Goal: Task Accomplishment & Management: Manage account settings

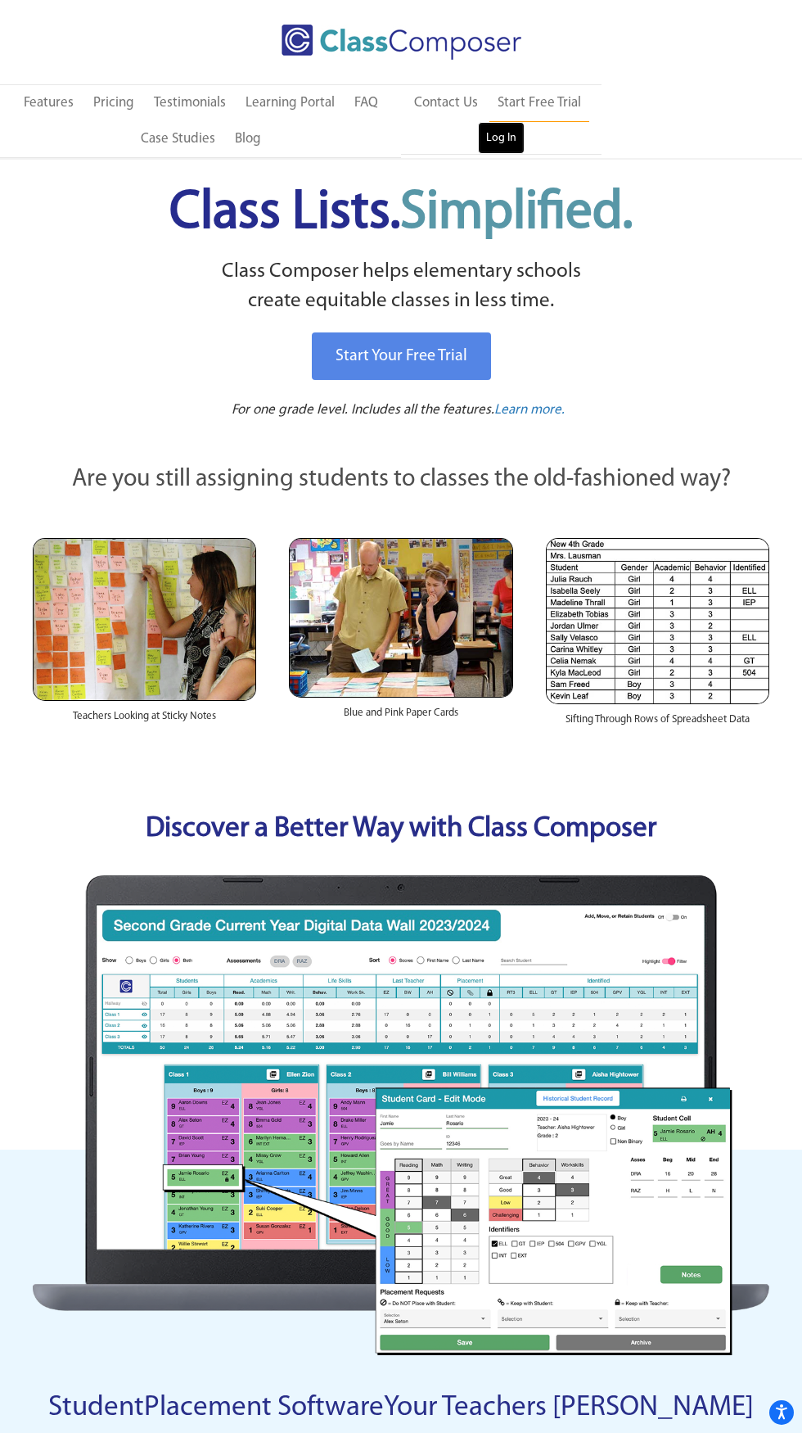
click at [500, 138] on link "Log In" at bounding box center [501, 138] width 47 height 33
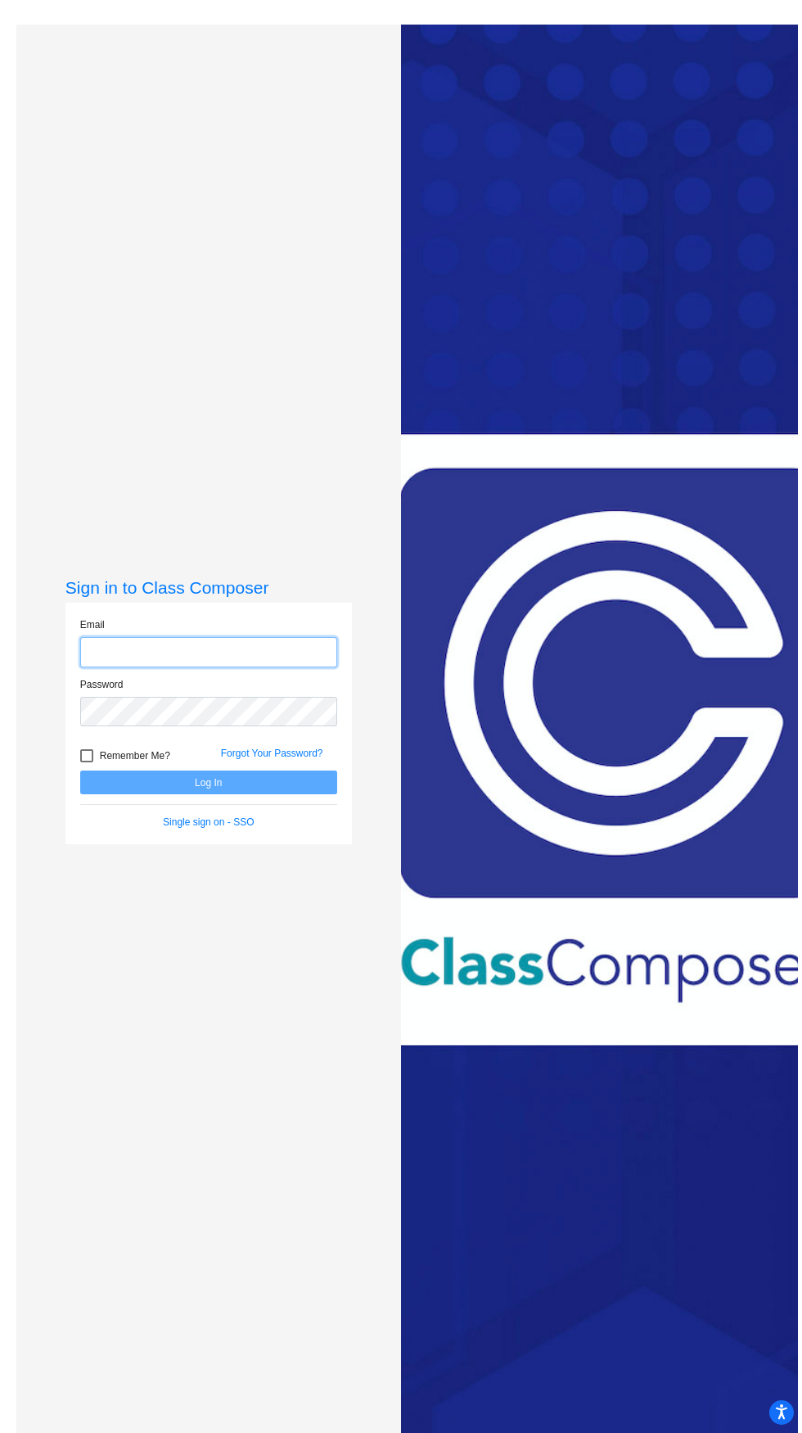
click at [140, 667] on input "email" at bounding box center [208, 652] width 257 height 30
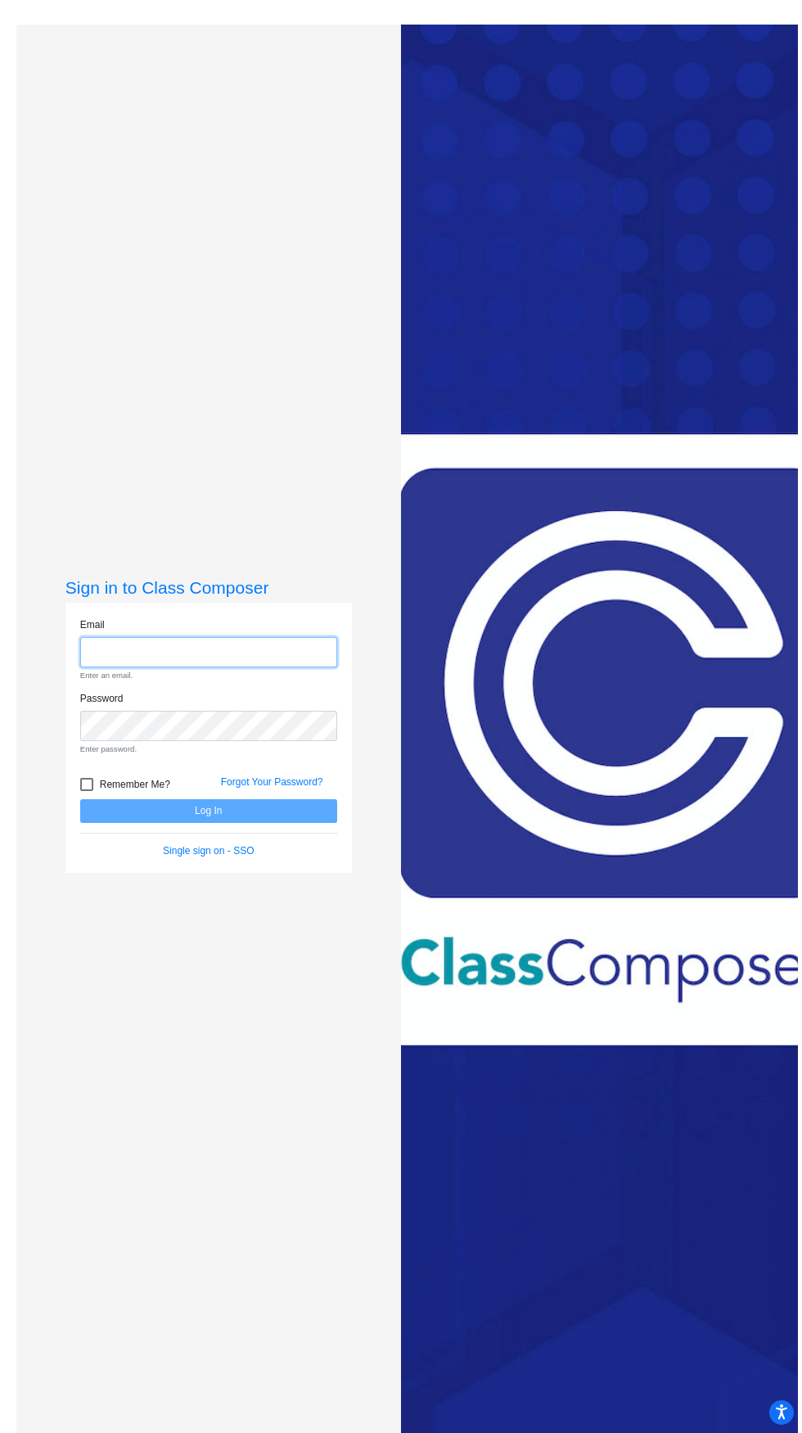
type input "[EMAIL_ADDRESS][DOMAIN_NAME]"
click at [80, 799] on button "Log In" at bounding box center [208, 811] width 257 height 24
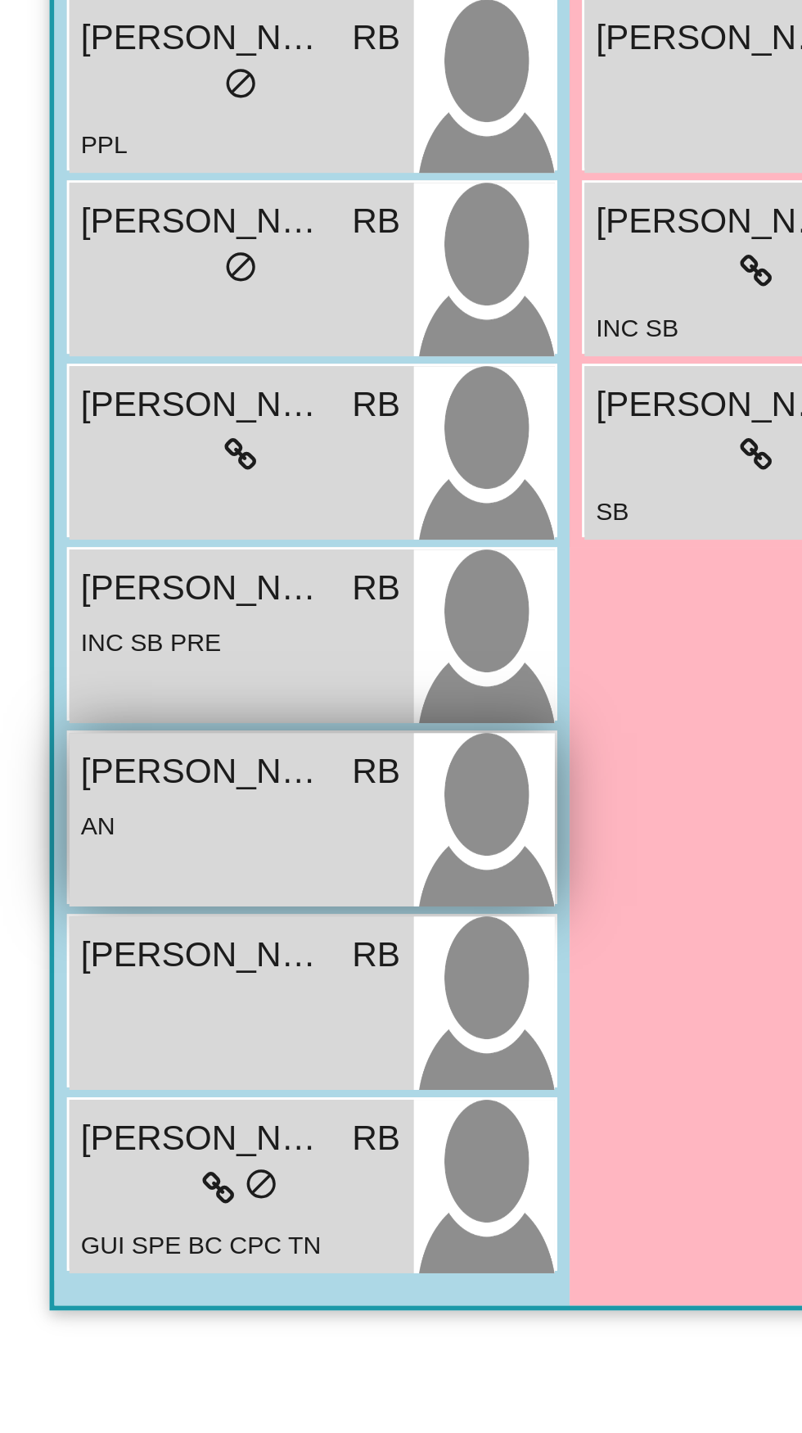
click at [103, 875] on div "AN" at bounding box center [80, 867] width 106 height 17
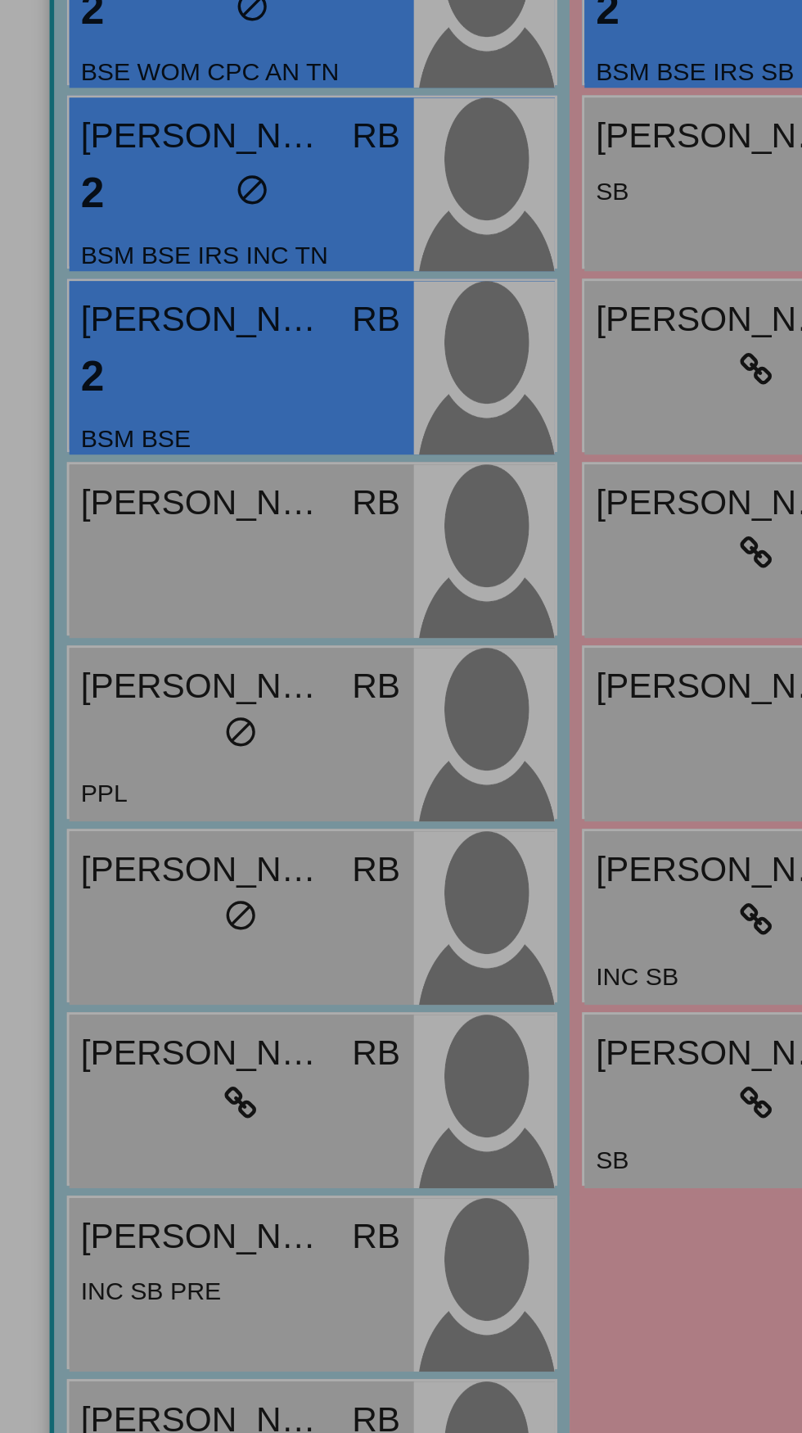
click at [110, 567] on div at bounding box center [401, 716] width 802 height 1433
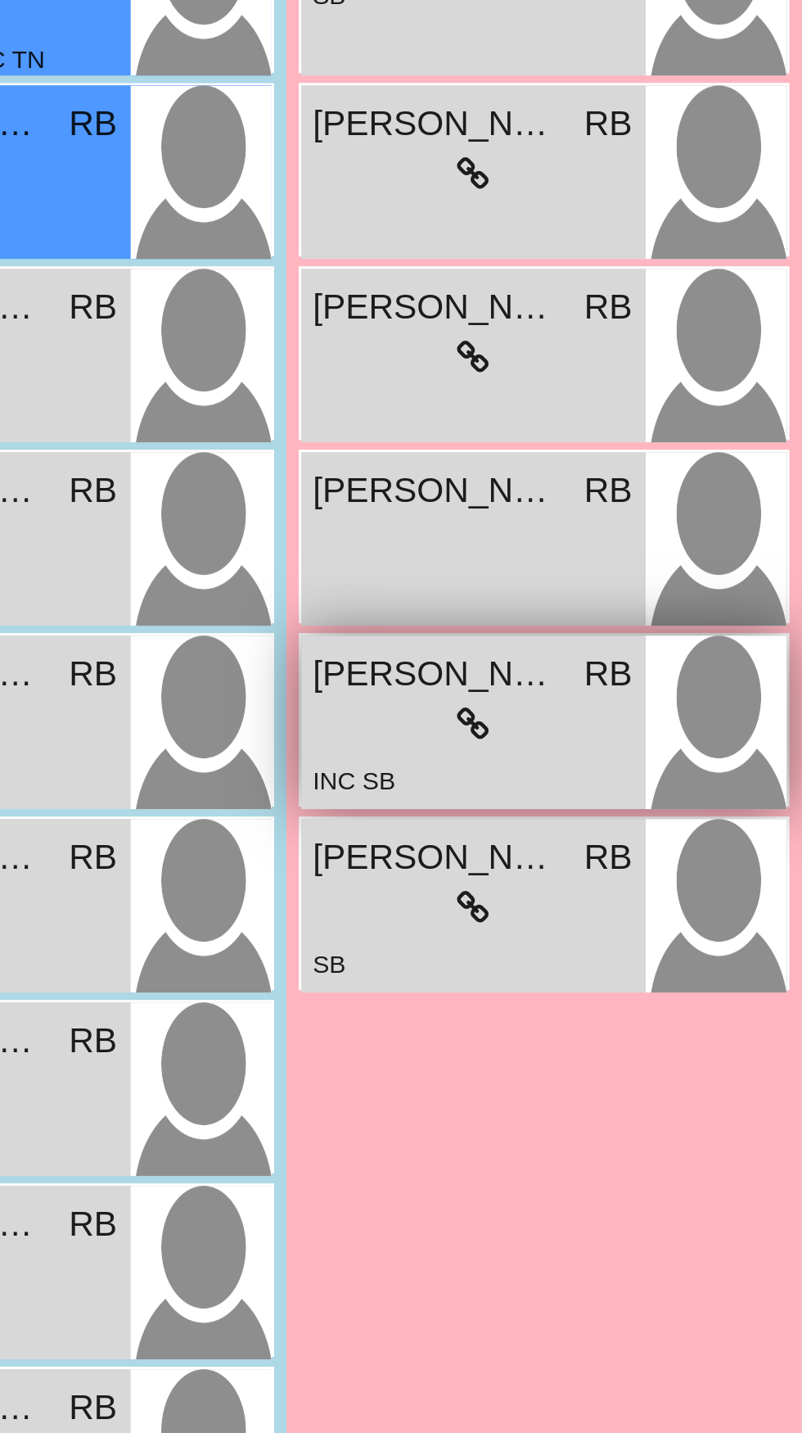
click at [282, 676] on div "[PERSON_NAME] RB" at bounding box center [250, 668] width 106 height 17
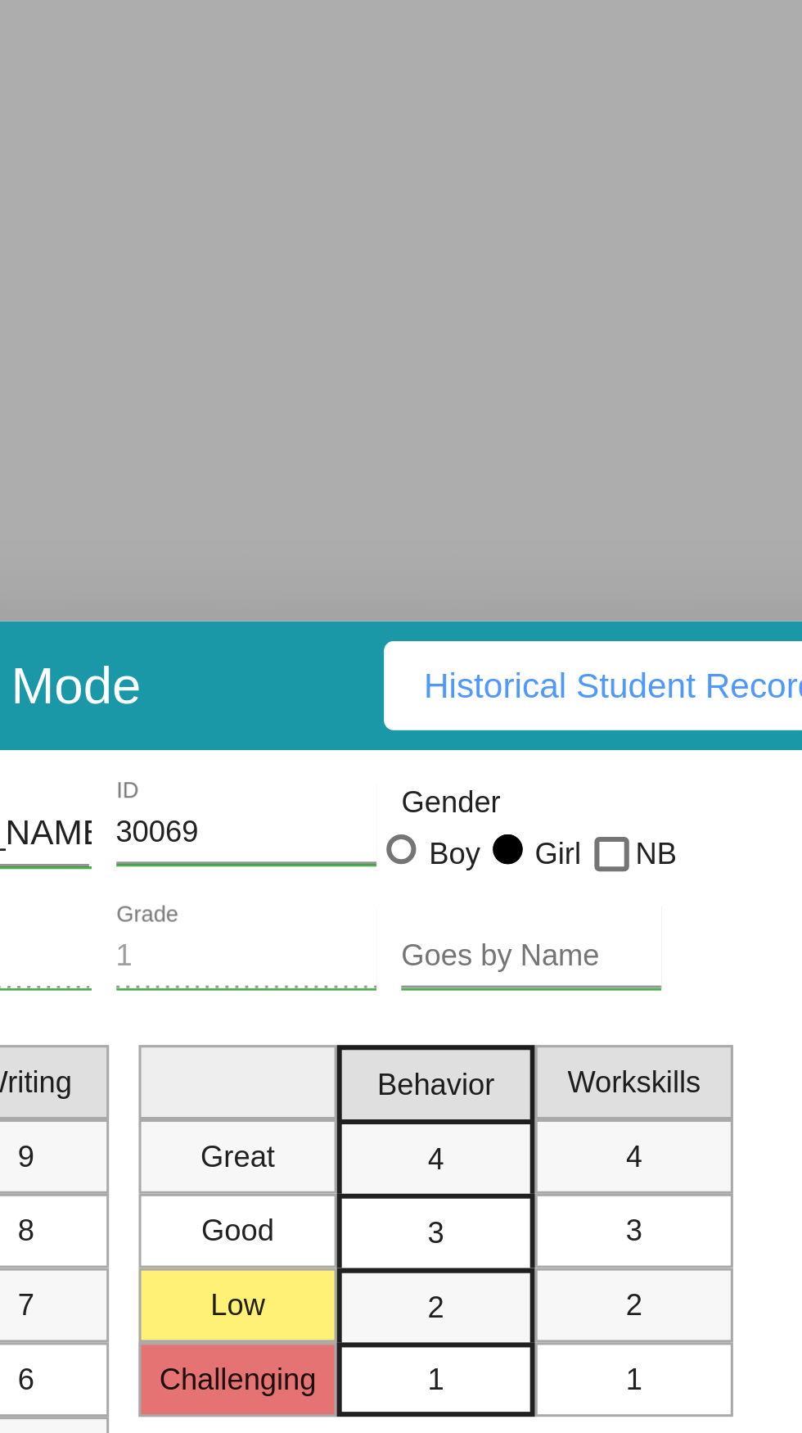
click at [715, 393] on div at bounding box center [401, 716] width 802 height 1433
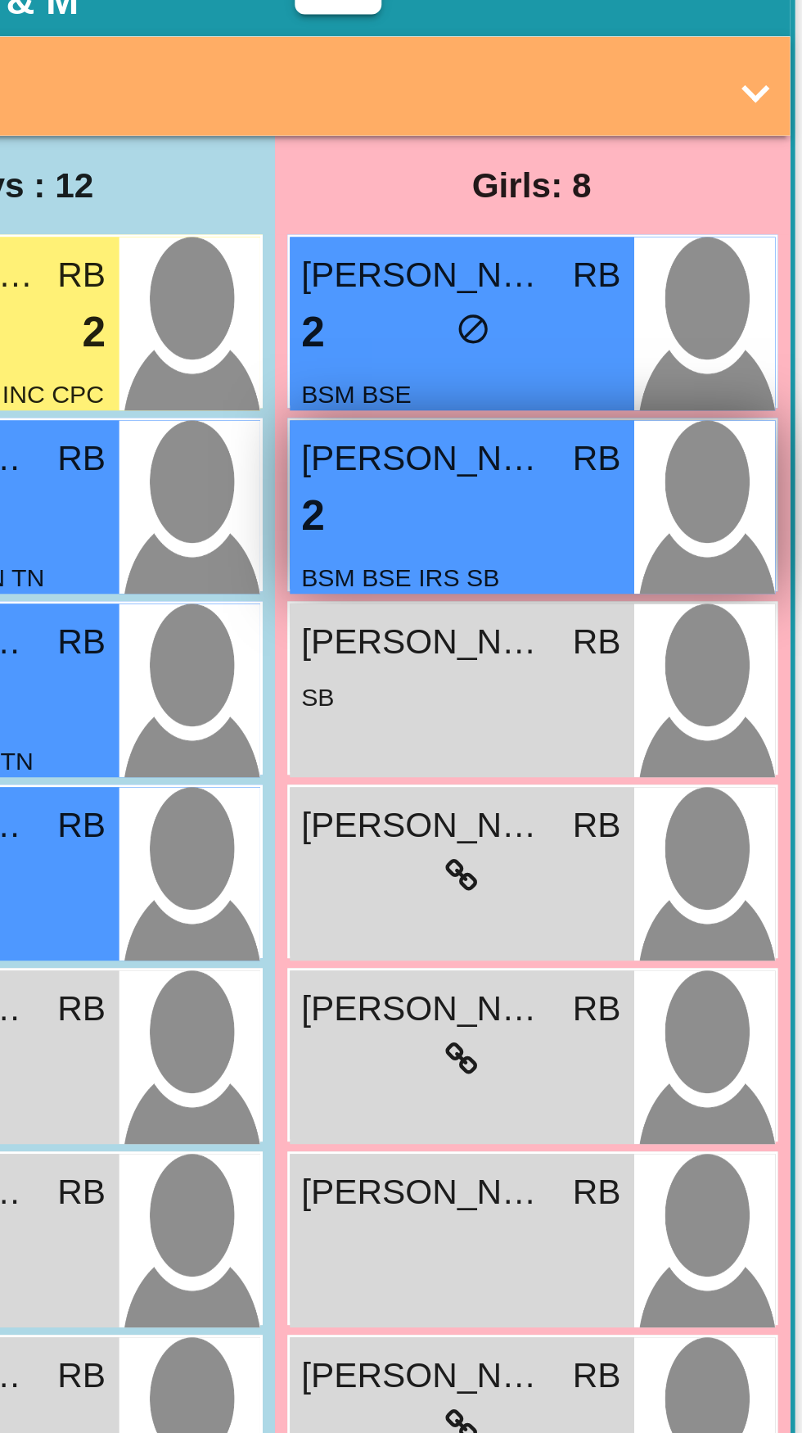
click at [254, 389] on div "2 lock do_not_disturb_alt" at bounding box center [250, 384] width 106 height 21
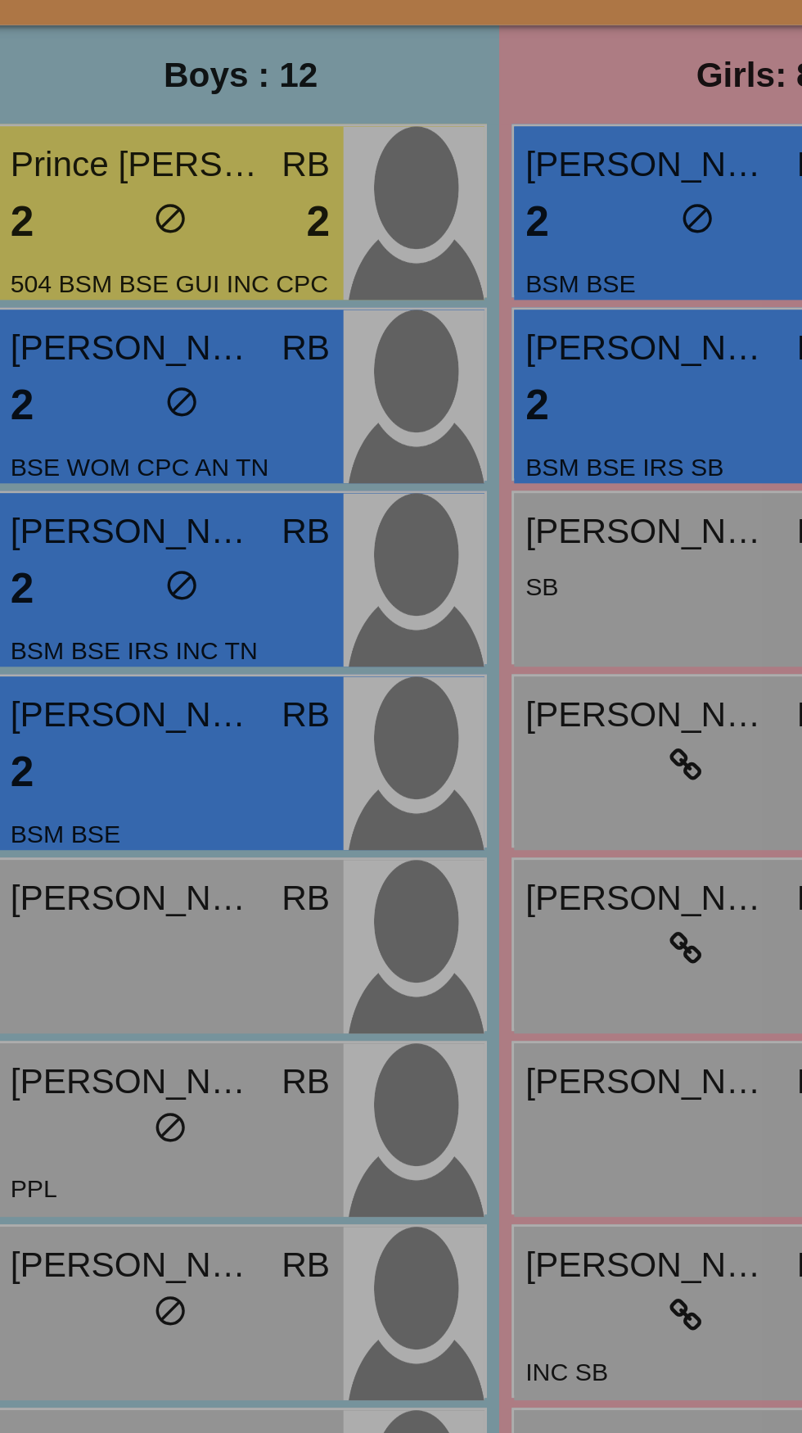
click at [209, 325] on div at bounding box center [401, 716] width 802 height 1433
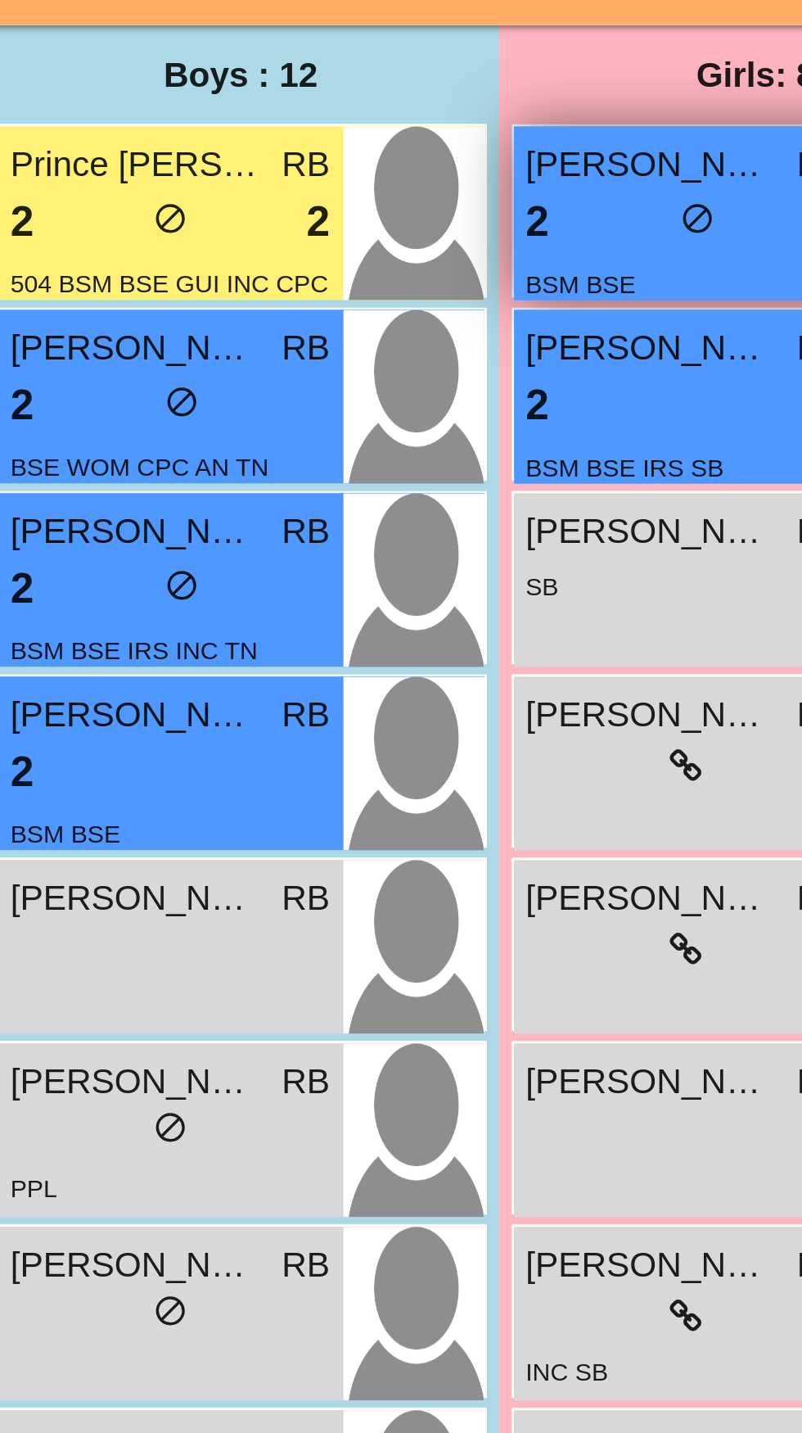
click at [224, 324] on div "2 lock do_not_disturb_alt" at bounding box center [250, 324] width 106 height 21
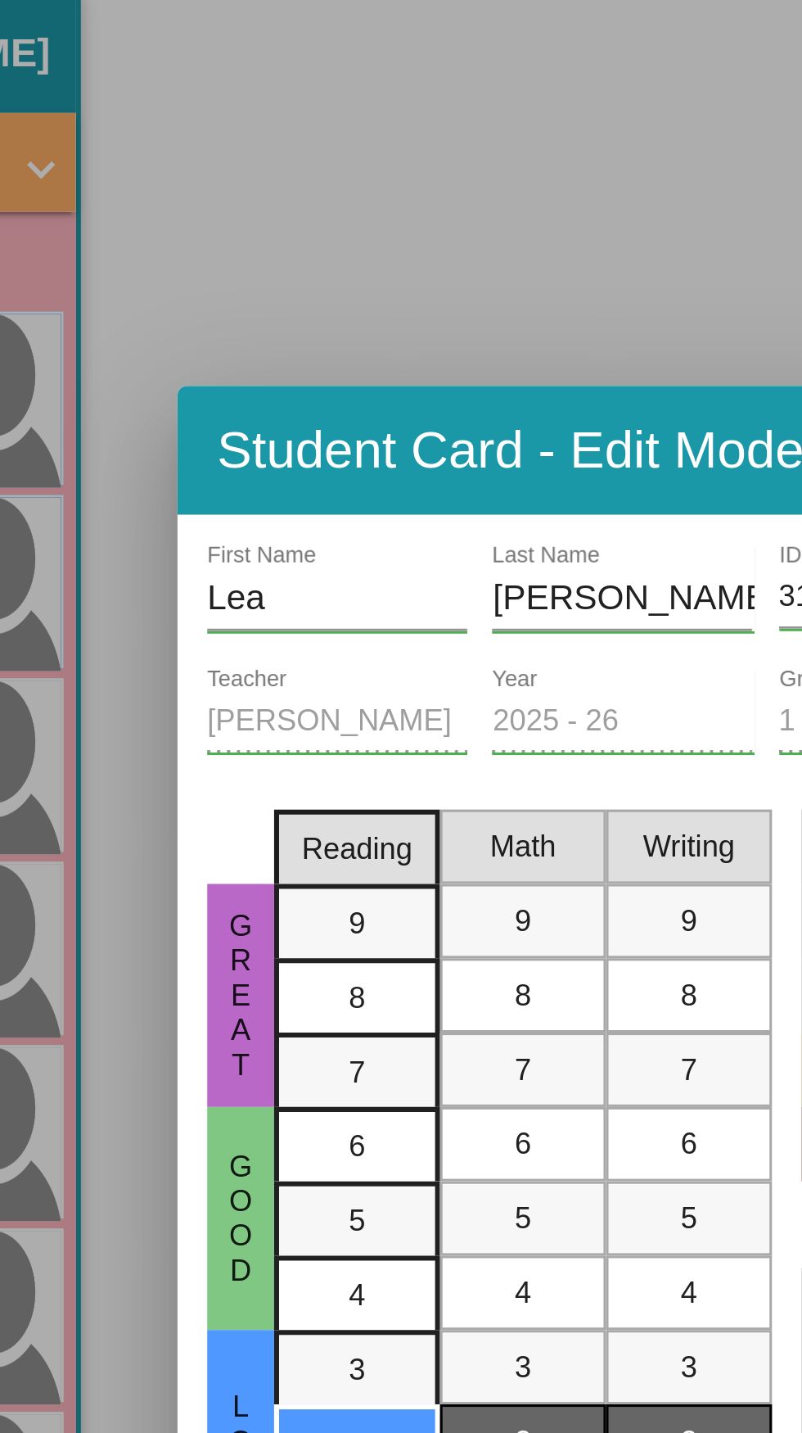
click at [527, 278] on div at bounding box center [401, 716] width 802 height 1433
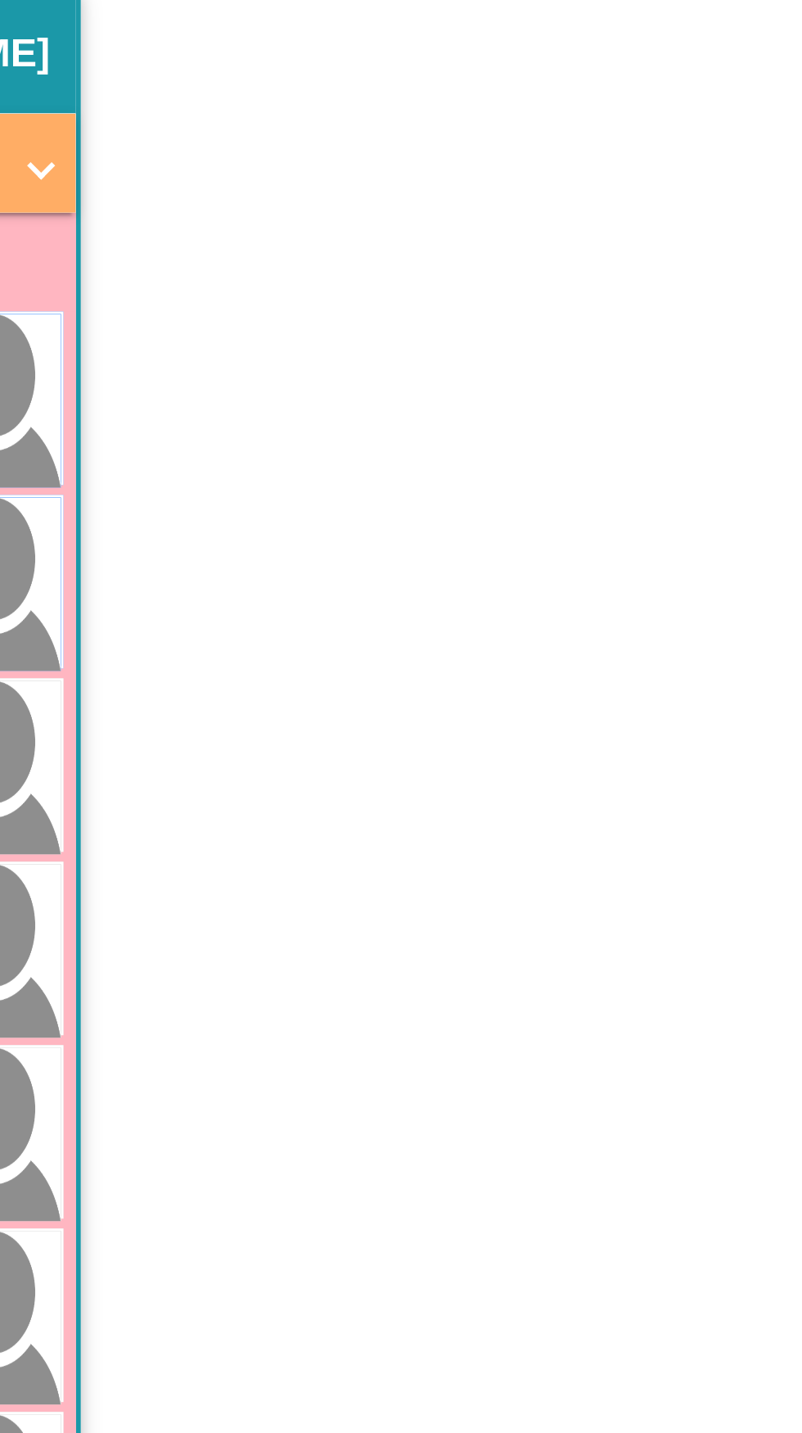
click at [515, 291] on app-classroom "Class 4 - [PERSON_NAME] BSI R & M picture_as_pdf [PERSON_NAME] Add Student Firs…" at bounding box center [401, 615] width 771 height 860
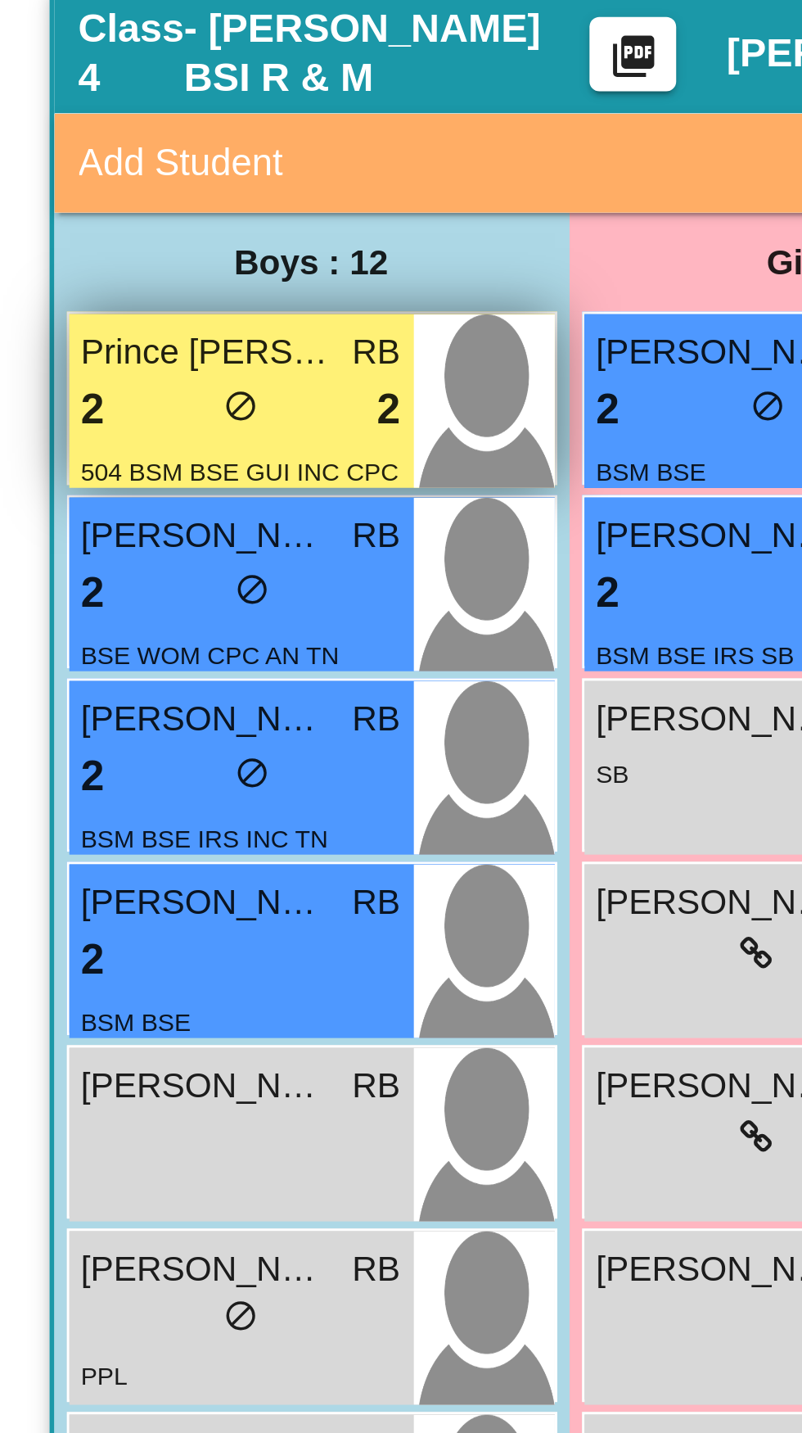
click at [79, 318] on span "do_not_disturb_alt" at bounding box center [79, 322] width 11 height 11
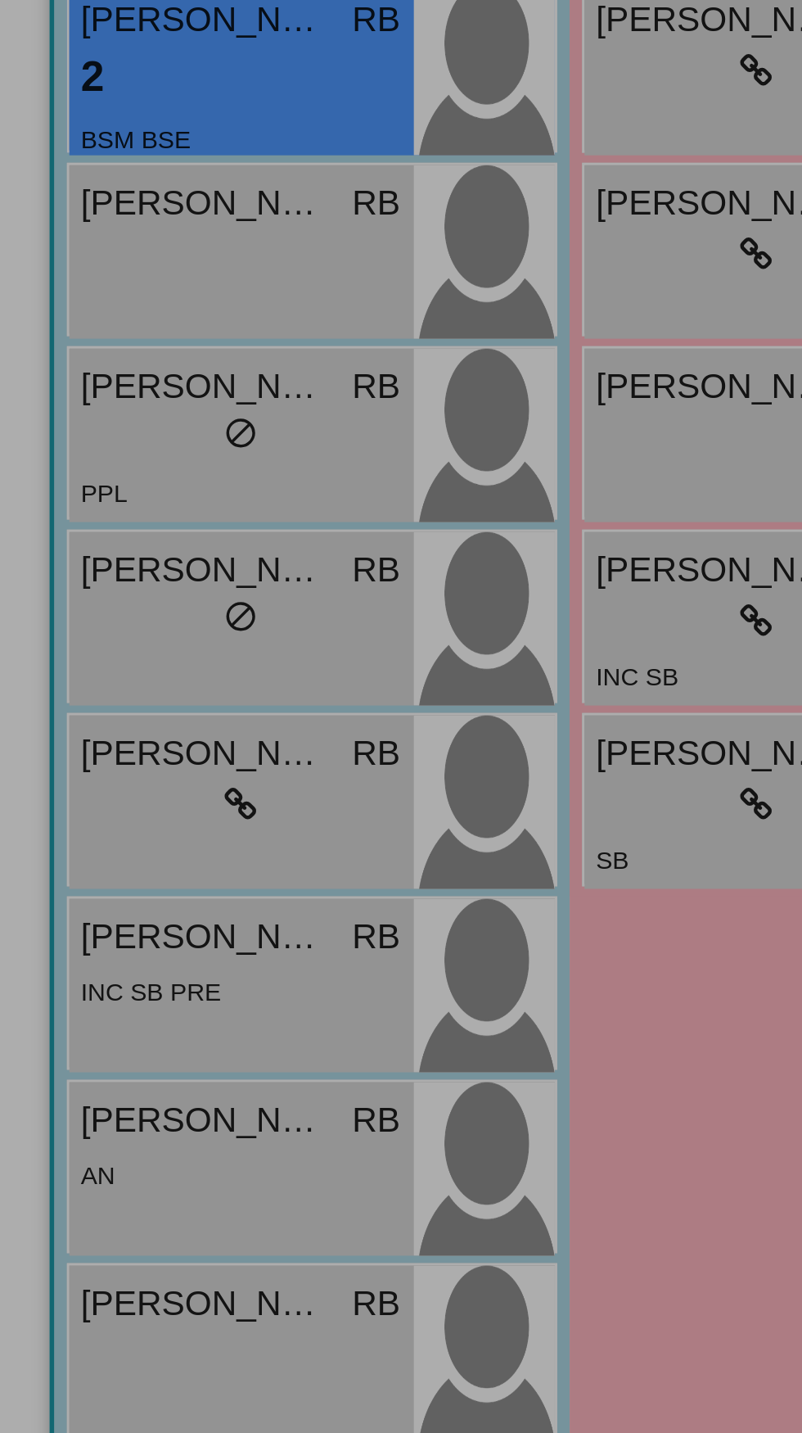
click at [79, 752] on div at bounding box center [401, 716] width 802 height 1433
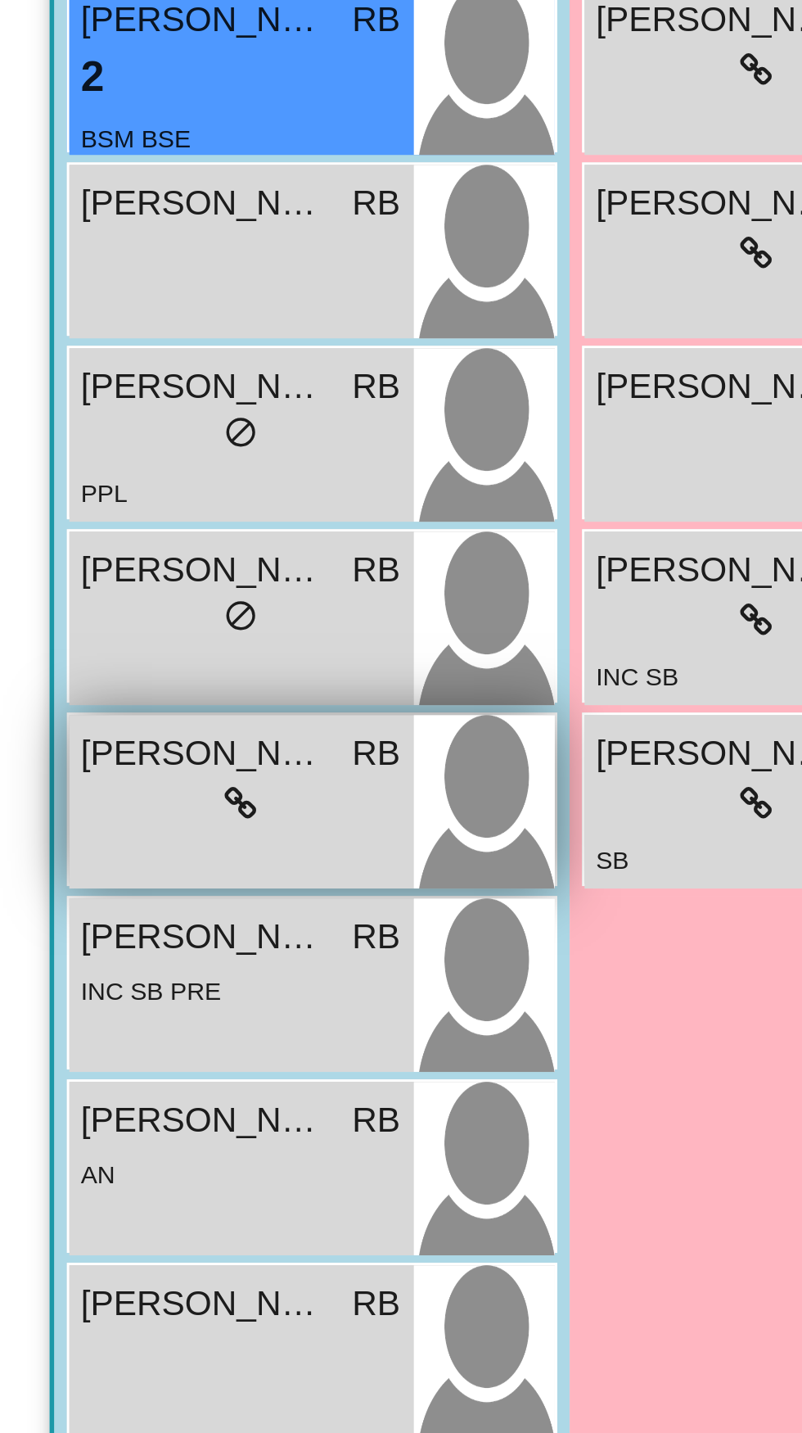
click at [111, 738] on div "lock do_not_disturb_alt" at bounding box center [80, 746] width 106 height 17
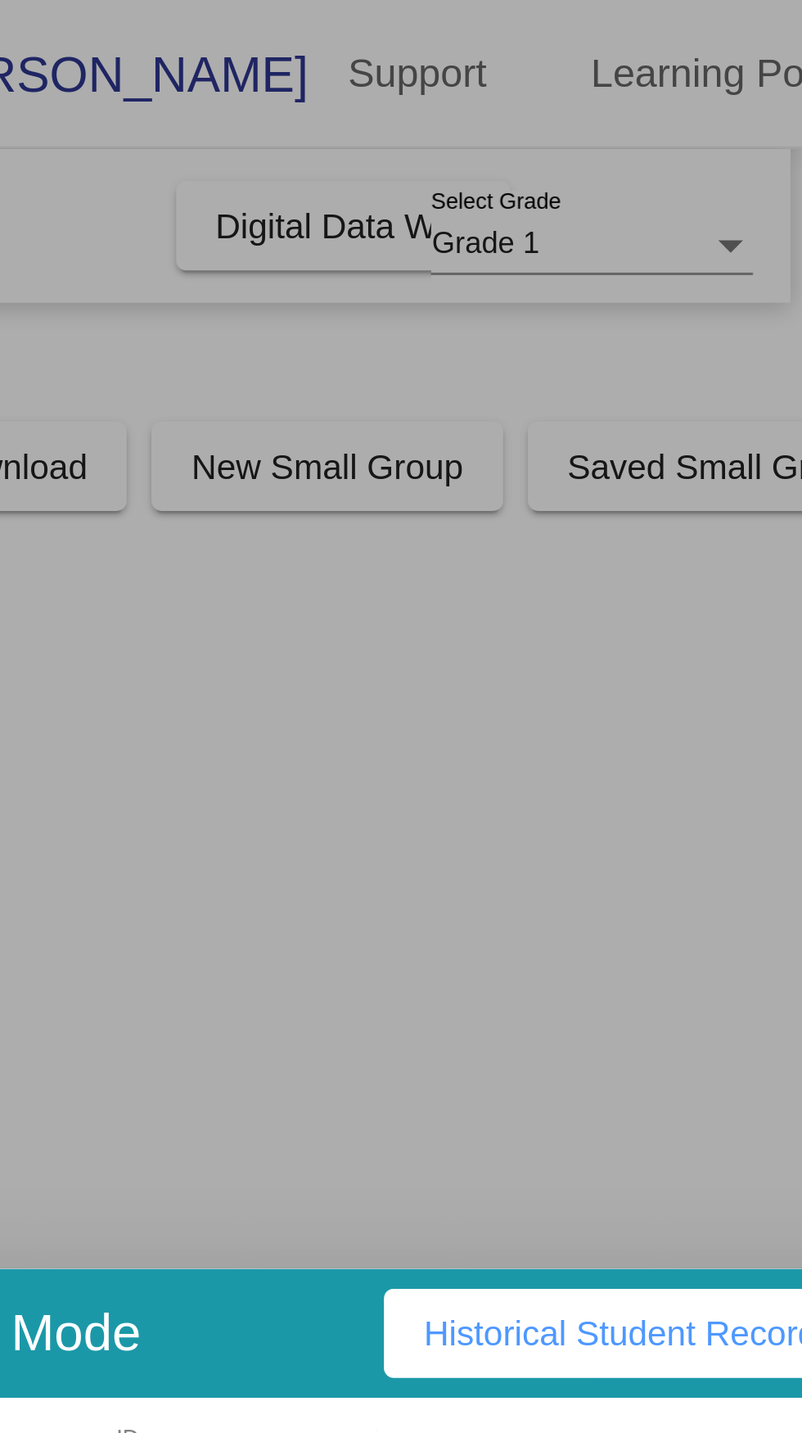
click at [735, 220] on div at bounding box center [401, 716] width 802 height 1433
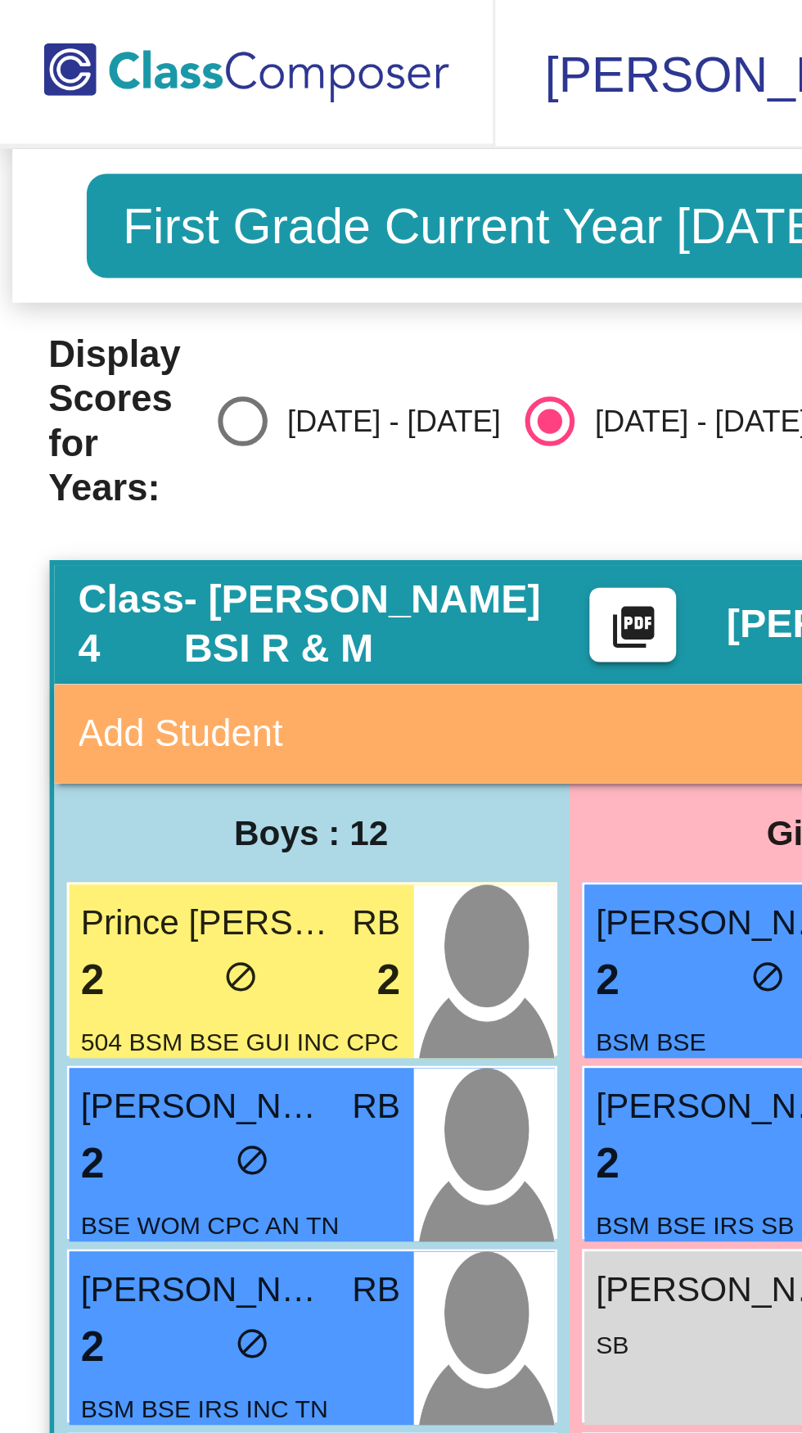
click at [120, 138] on div "[DATE] - [DATE]" at bounding box center [126, 139] width 77 height 15
click at [80, 147] on input "[DATE] - [DATE]" at bounding box center [79, 147] width 1 height 1
radio input "true"
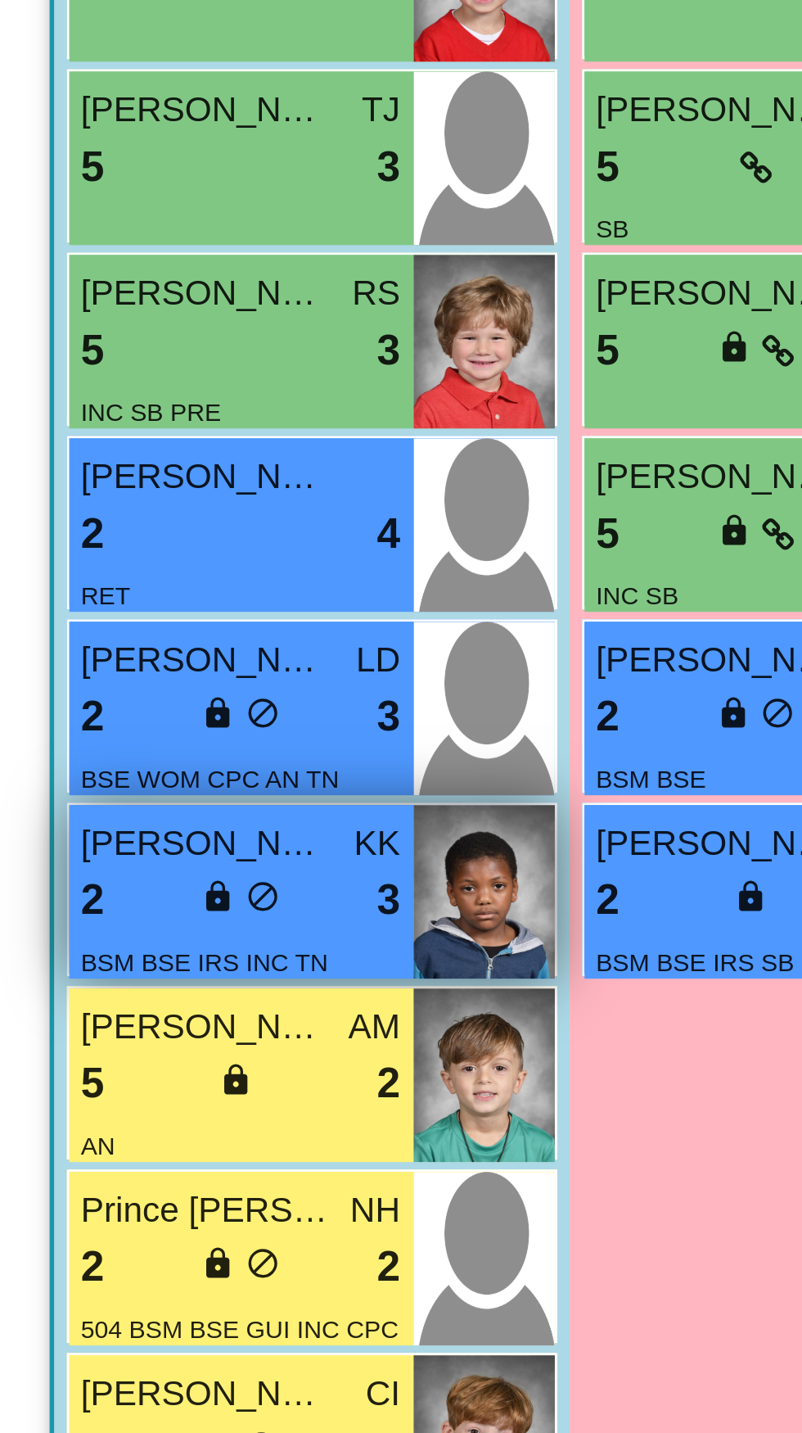
click at [127, 732] on div "BSM BSE IRS INC TN" at bounding box center [80, 738] width 106 height 17
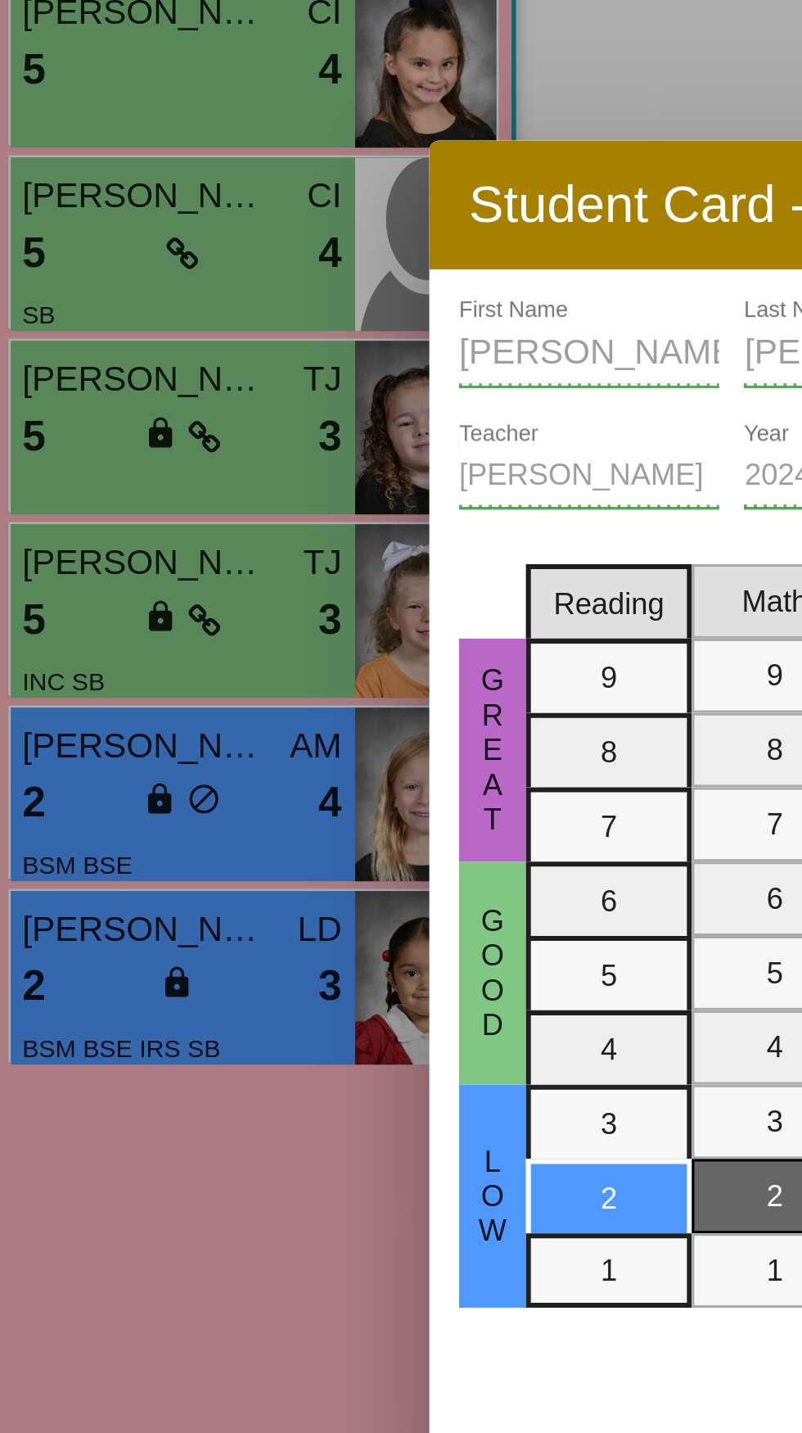
click at [413, 486] on div at bounding box center [401, 716] width 802 height 1433
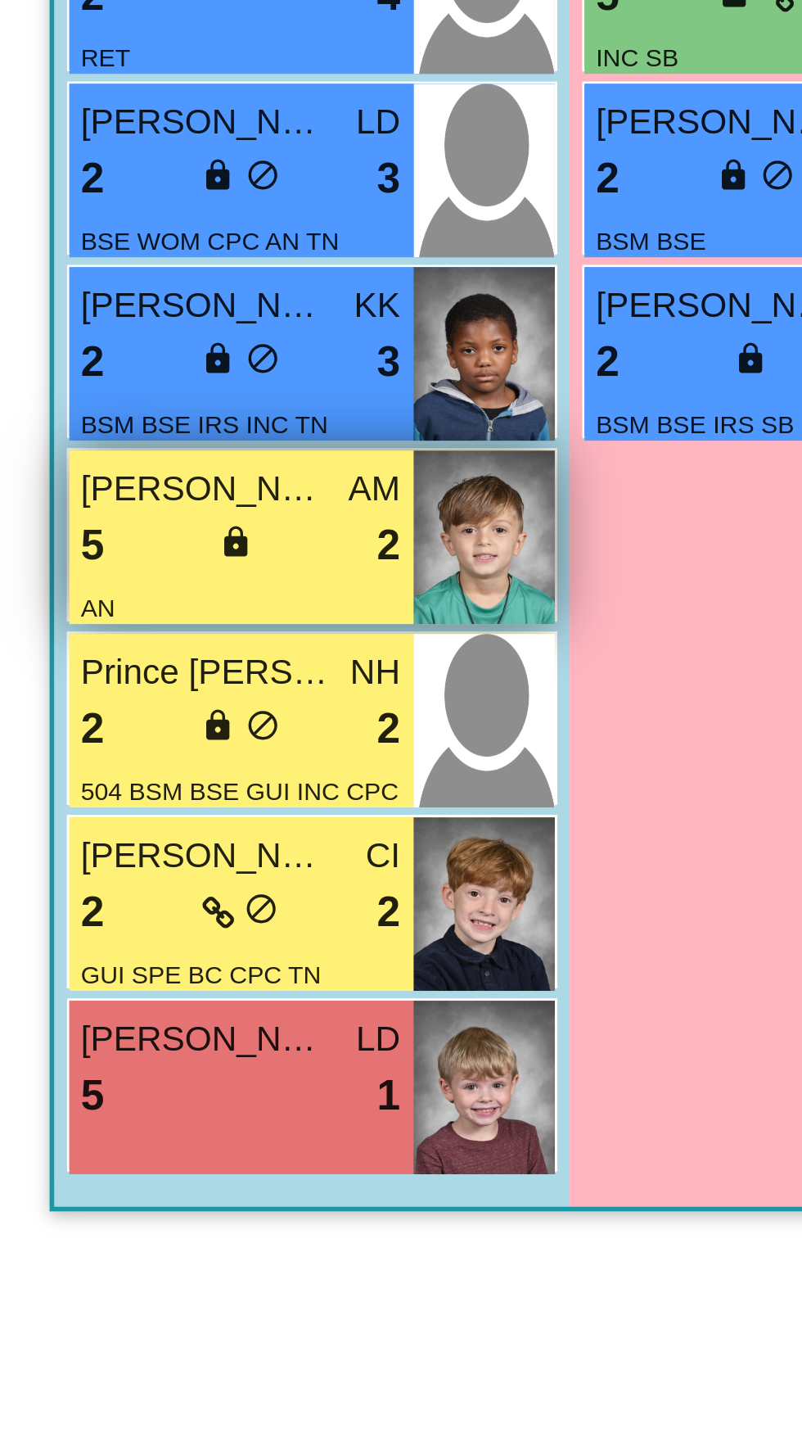
click at [98, 785] on div "5 lock do_not_disturb_alt 2" at bounding box center [80, 779] width 106 height 21
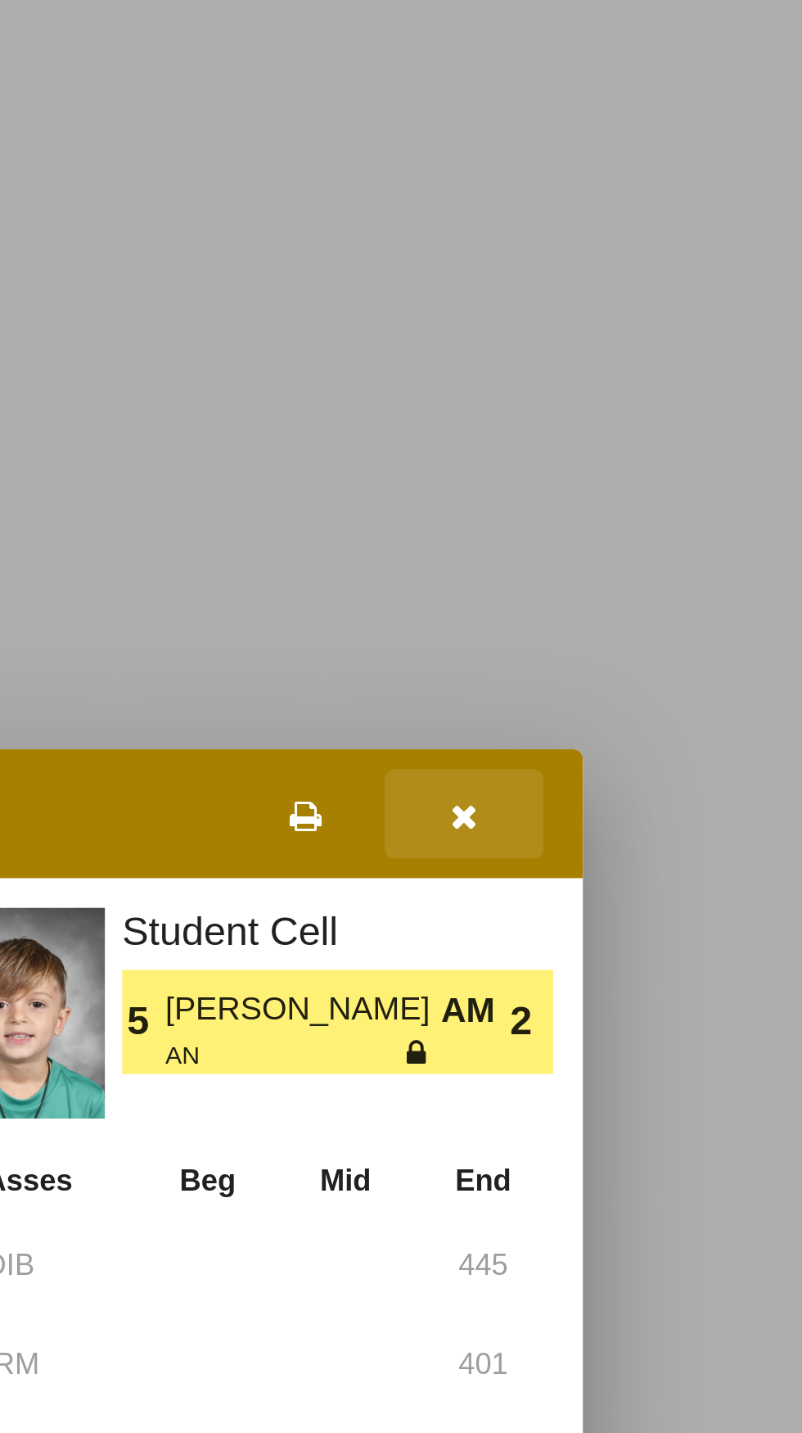
click at [679, 537] on button "button" at bounding box center [660, 522] width 52 height 29
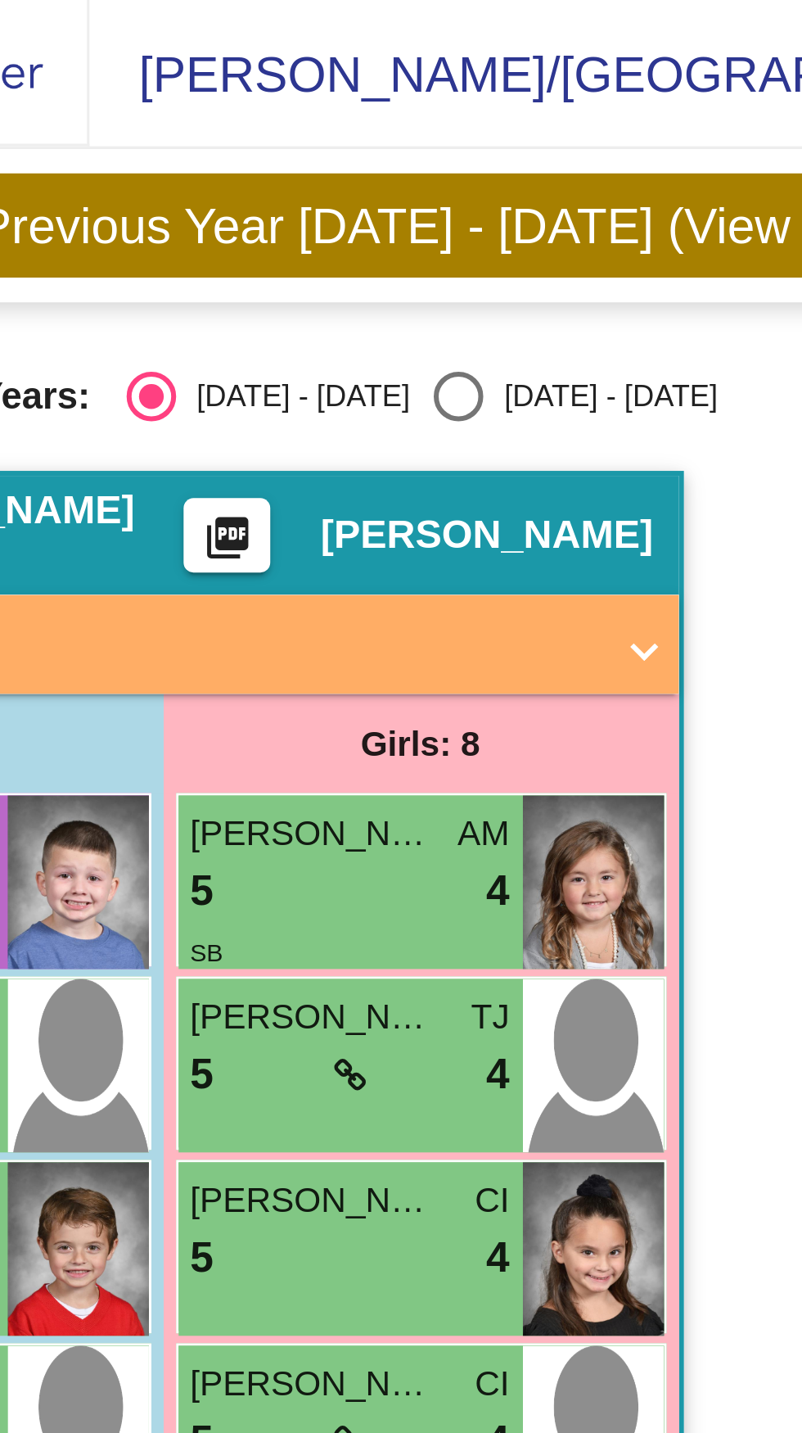
click at [294, 124] on div "[DATE] - [DATE]" at bounding box center [332, 131] width 77 height 15
click at [285, 139] on input "[DATE] - [DATE]" at bounding box center [285, 139] width 1 height 1
radio input "true"
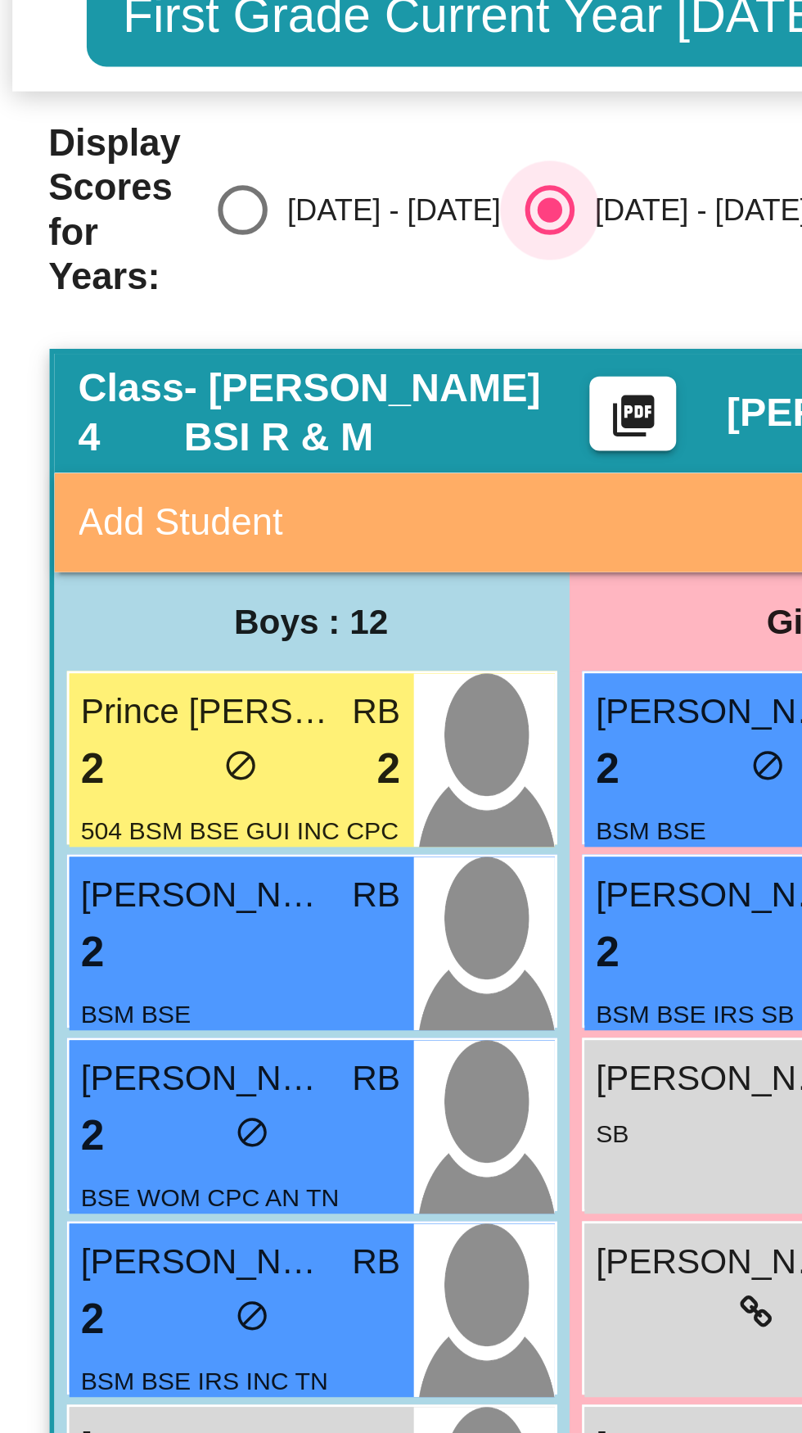
click at [110, 142] on div "[DATE] - [DATE]" at bounding box center [126, 139] width 77 height 15
click at [80, 147] on input "[DATE] - [DATE]" at bounding box center [79, 147] width 1 height 1
radio input "true"
